Goal: Task Accomplishment & Management: Manage account settings

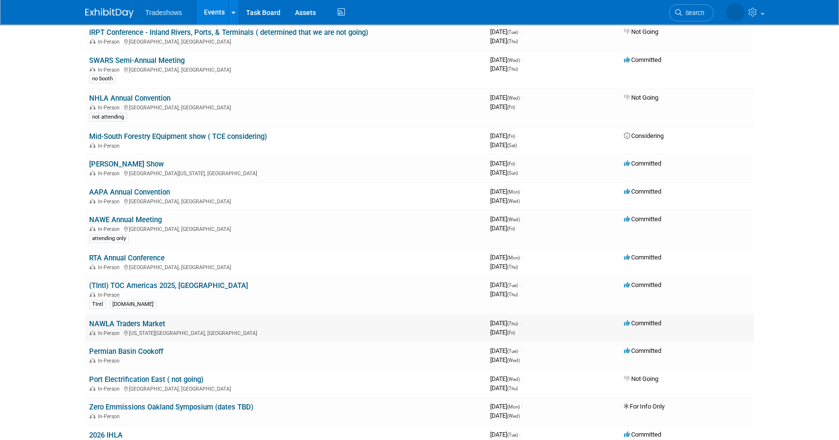
scroll to position [396, 0]
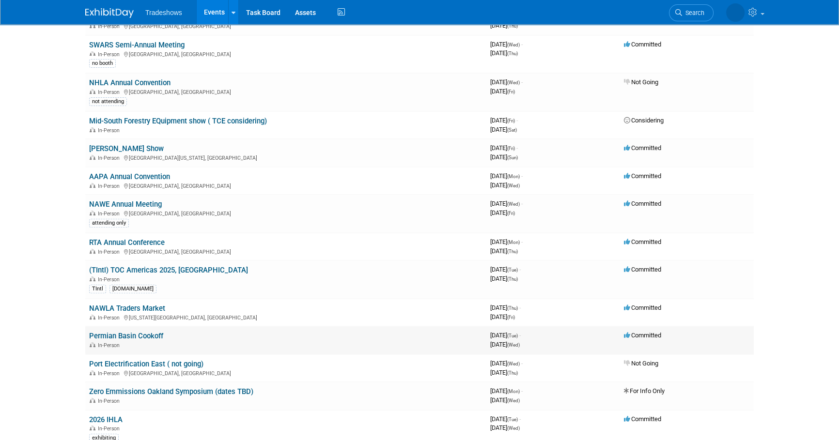
click at [141, 334] on link "Permian Basin Cookoff" at bounding box center [126, 336] width 74 height 9
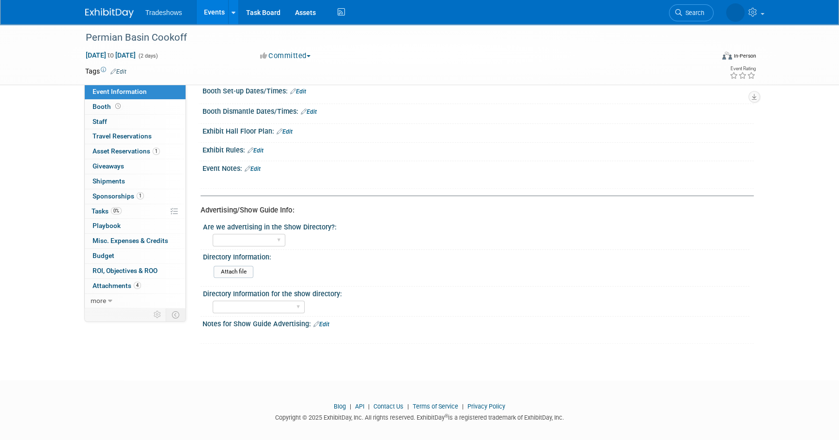
scroll to position [414, 0]
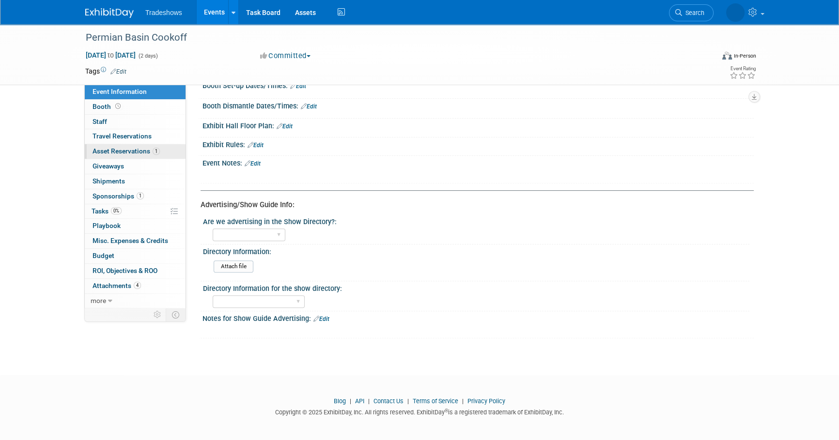
click at [155, 145] on link "1 Asset Reservations 1" at bounding box center [135, 151] width 101 height 15
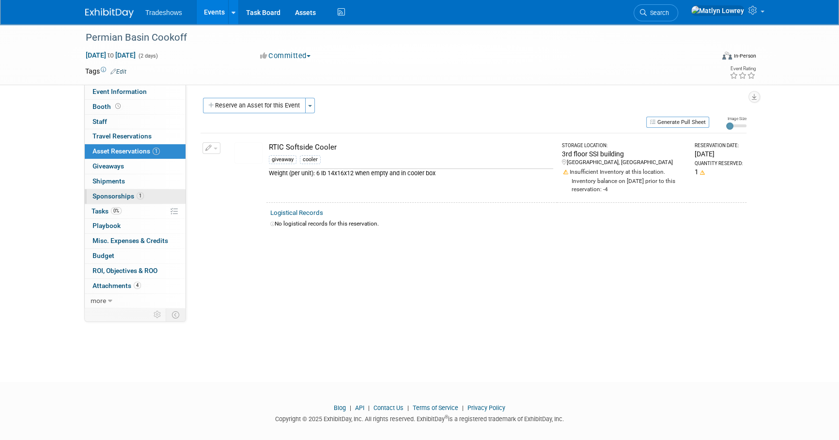
click at [127, 200] on link "1 Sponsorships 1" at bounding box center [135, 196] width 101 height 15
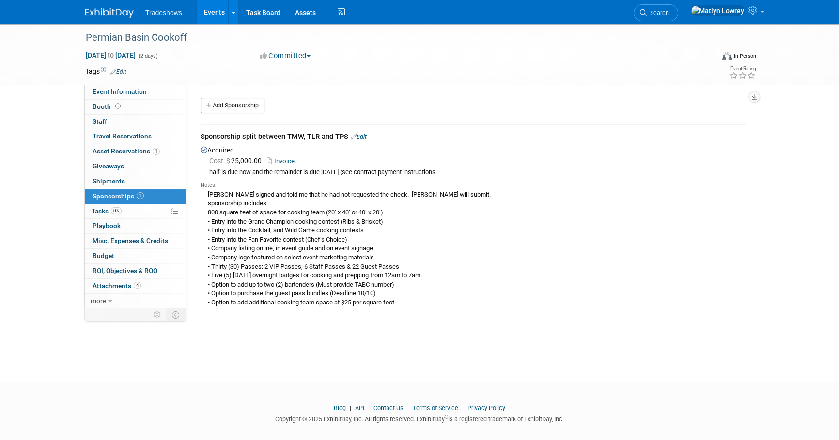
click at [281, 161] on link "Invoice" at bounding box center [282, 160] width 31 height 7
click at [129, 93] on span "Event Information" at bounding box center [120, 92] width 54 height 8
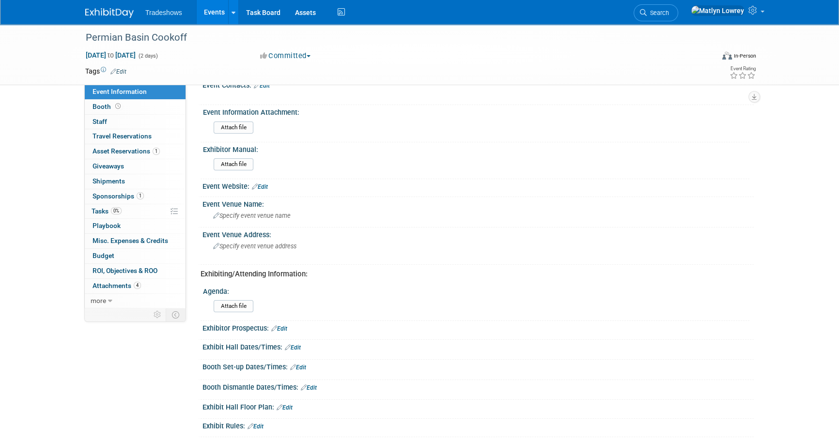
scroll to position [132, 0]
click at [251, 247] on span "Specify event venue address" at bounding box center [254, 246] width 83 height 7
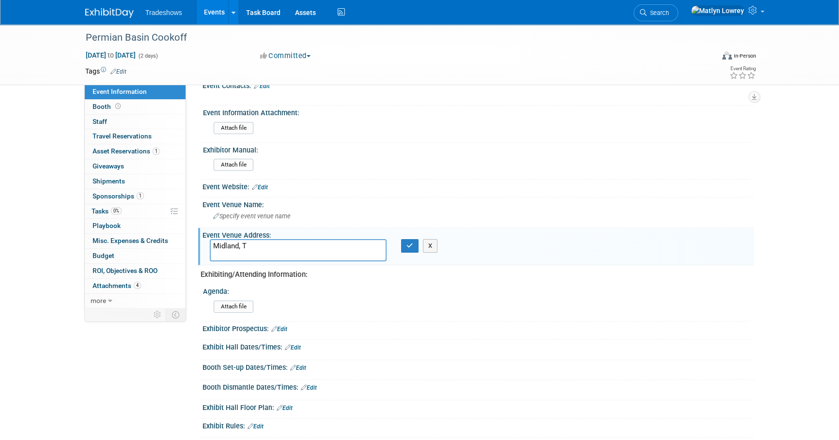
type textarea "[GEOGRAPHIC_DATA], [GEOGRAPHIC_DATA]"
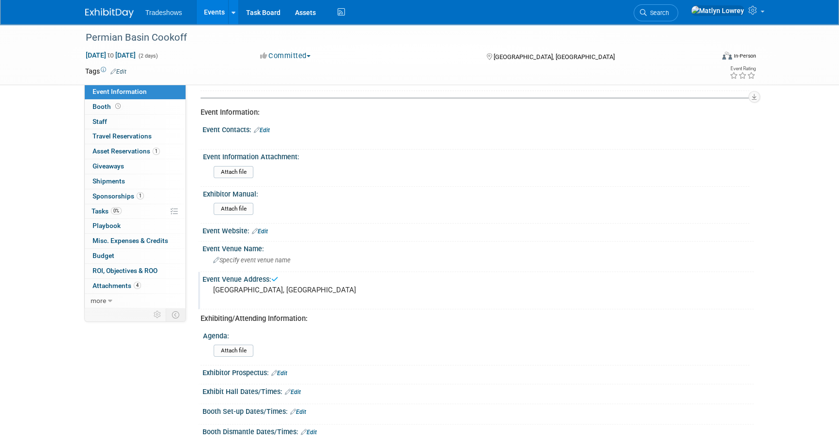
scroll to position [0, 0]
